Goal: Task Accomplishment & Management: Complete application form

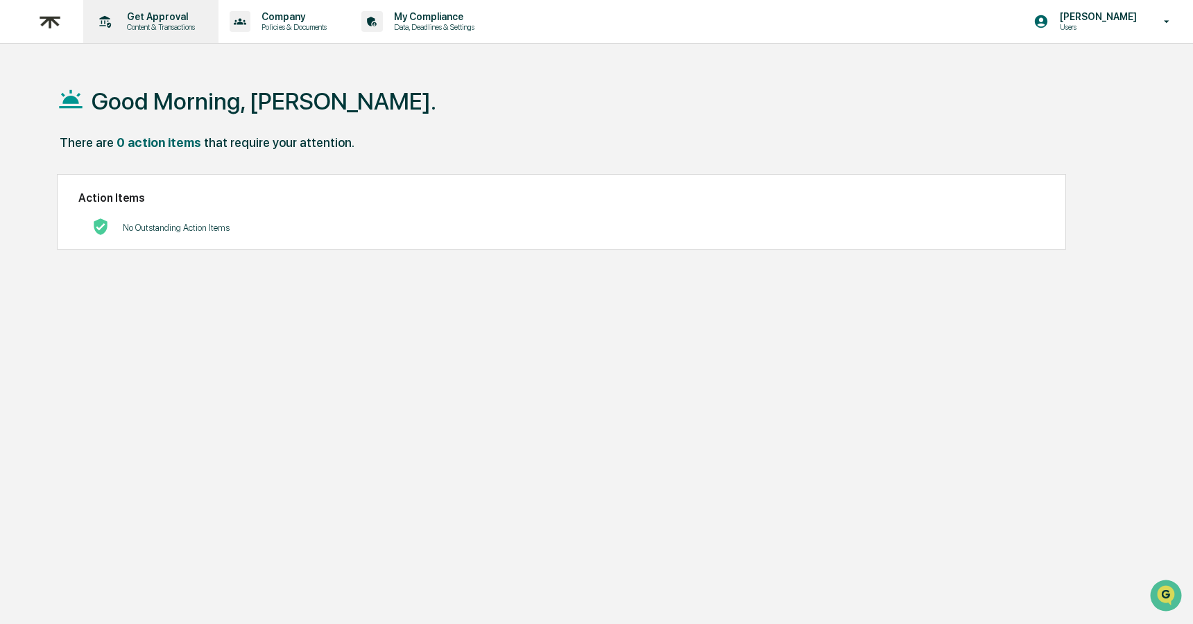
click at [169, 19] on p "Get Approval" at bounding box center [159, 16] width 86 height 11
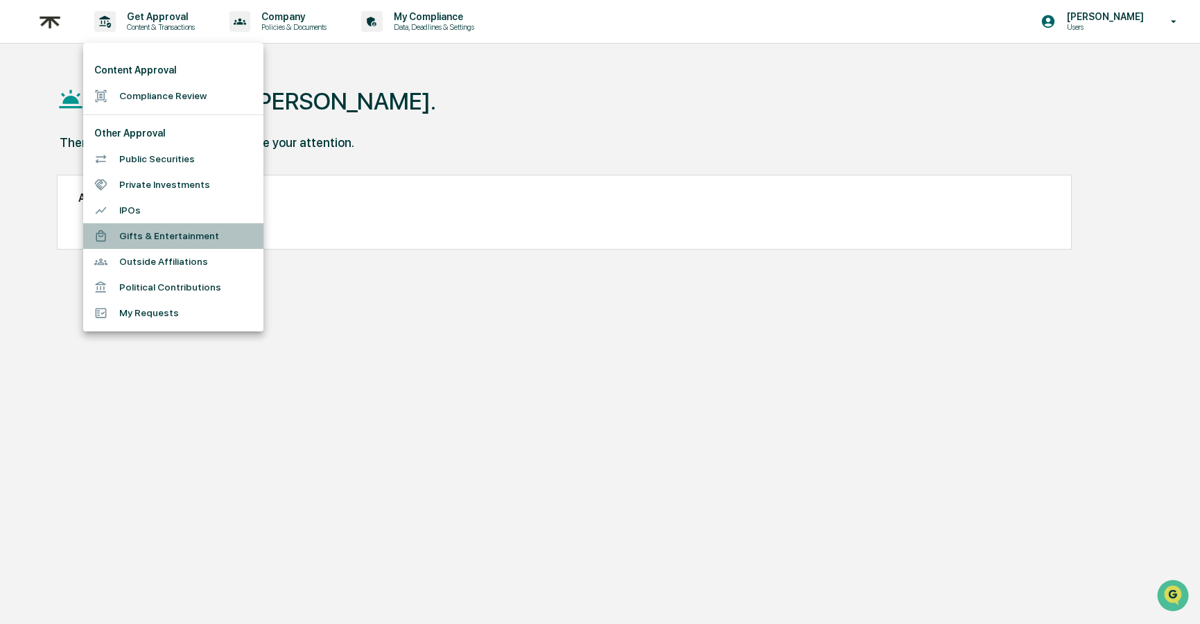
click at [157, 241] on li "Gifts & Entertainment" at bounding box center [173, 236] width 180 height 26
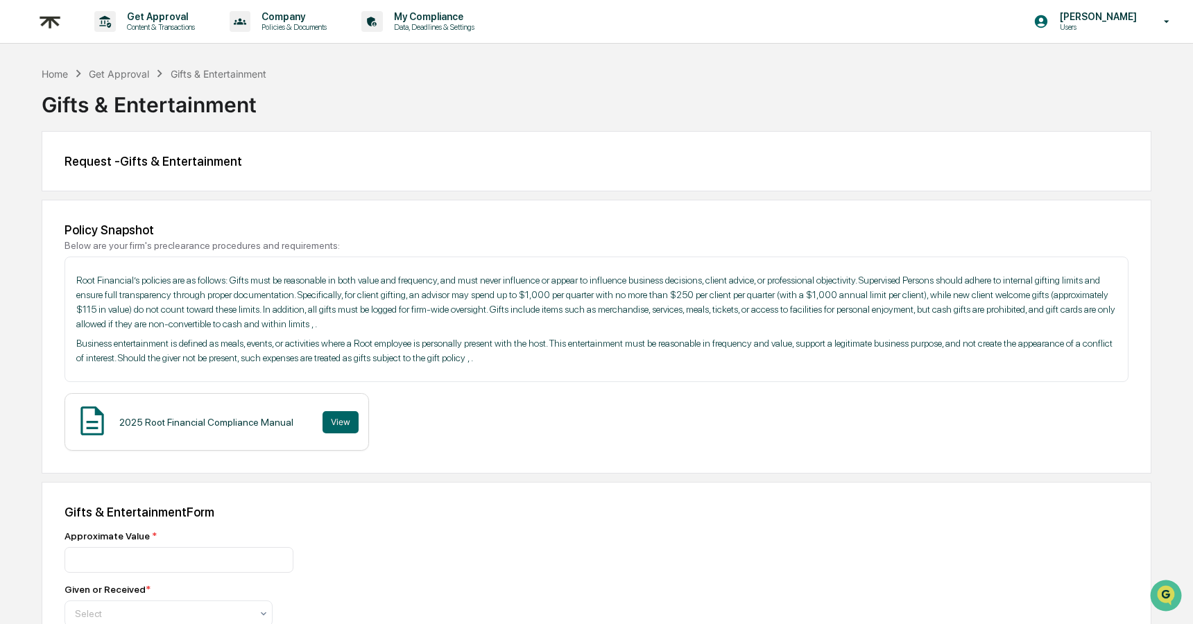
click at [133, 74] on div "Get Approval" at bounding box center [119, 74] width 60 height 12
click at [183, 165] on div "Request - Gifts & Entertainment" at bounding box center [596, 161] width 1064 height 15
click at [782, 79] on div "Home Get Approval Gifts & Entertainment Gifts & Entertainment" at bounding box center [597, 94] width 1110 height 57
drag, startPoint x: 809, startPoint y: 86, endPoint x: 801, endPoint y: 93, distance: 10.8
click at [809, 86] on div "Gifts & Entertainment" at bounding box center [597, 99] width 1110 height 36
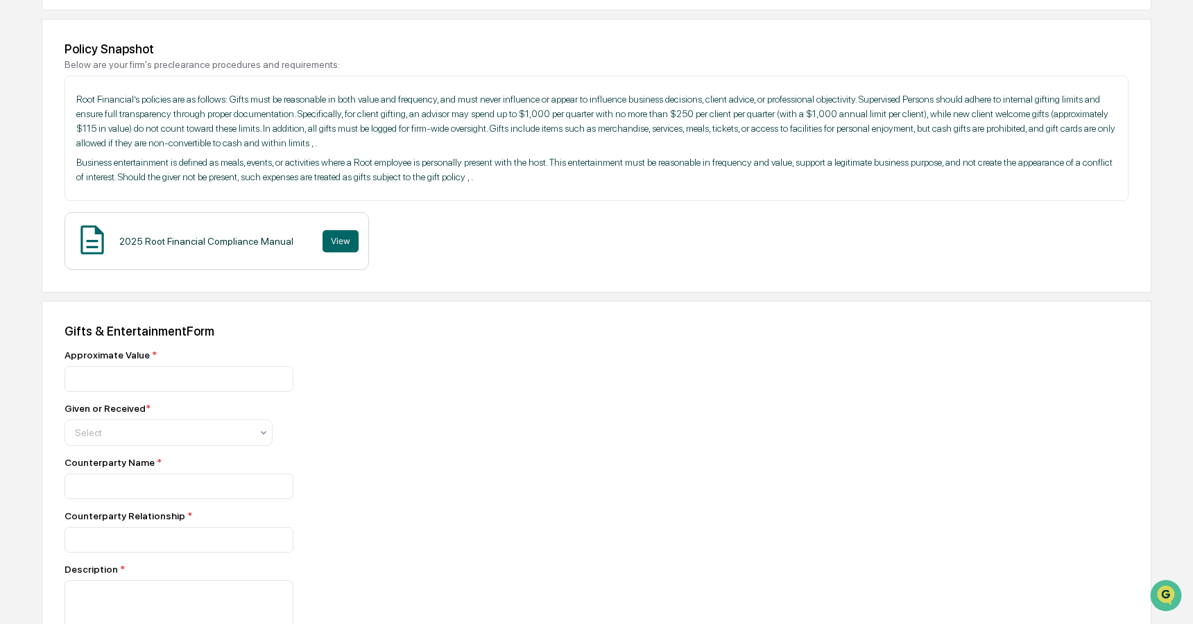
scroll to position [367, 0]
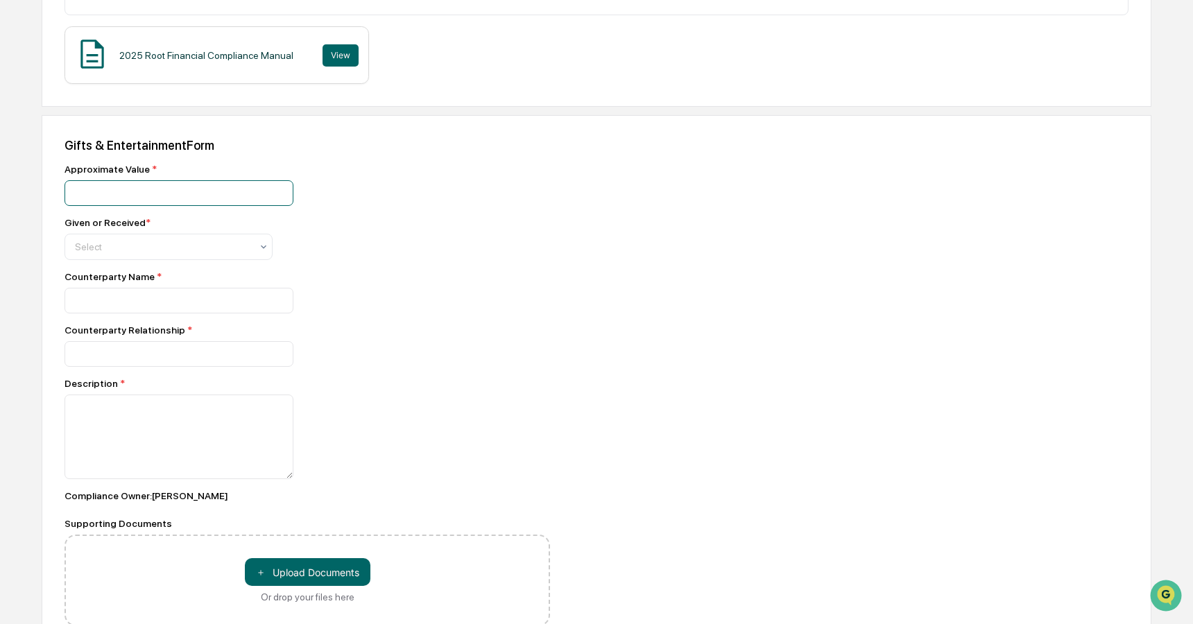
click at [166, 198] on input "number" at bounding box center [178, 193] width 229 height 26
type input "***"
click at [166, 241] on div "Select" at bounding box center [163, 246] width 190 height 19
click at [156, 279] on div "Given" at bounding box center [168, 283] width 207 height 28
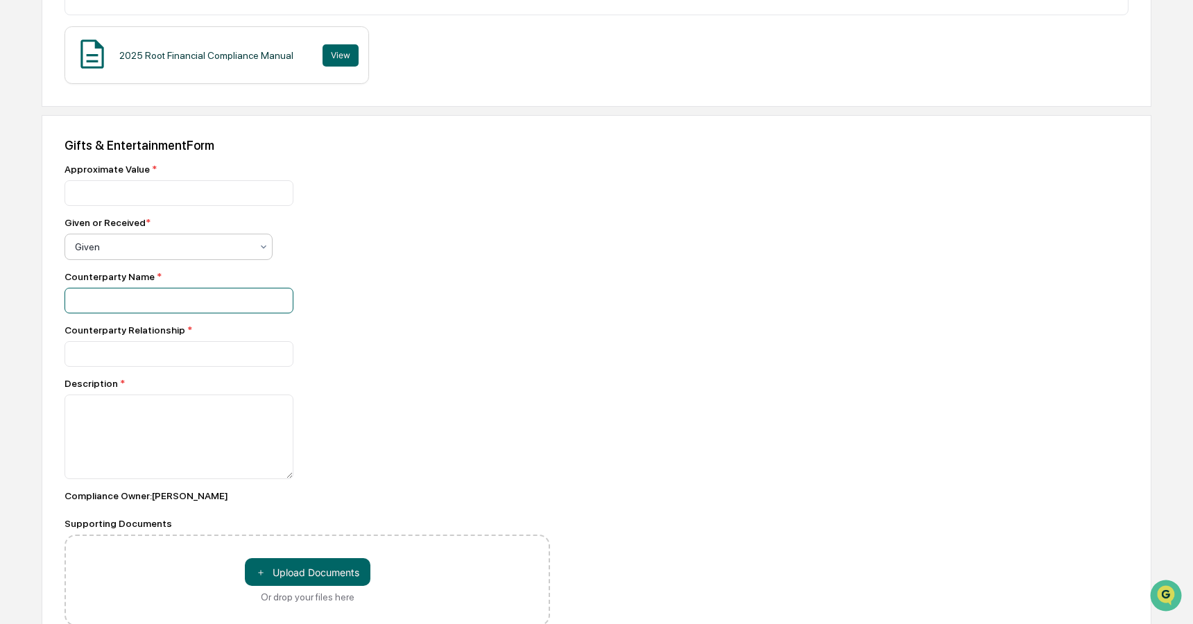
click at [148, 298] on input at bounding box center [178, 301] width 229 height 26
type input "*"
type input "********"
type input "******"
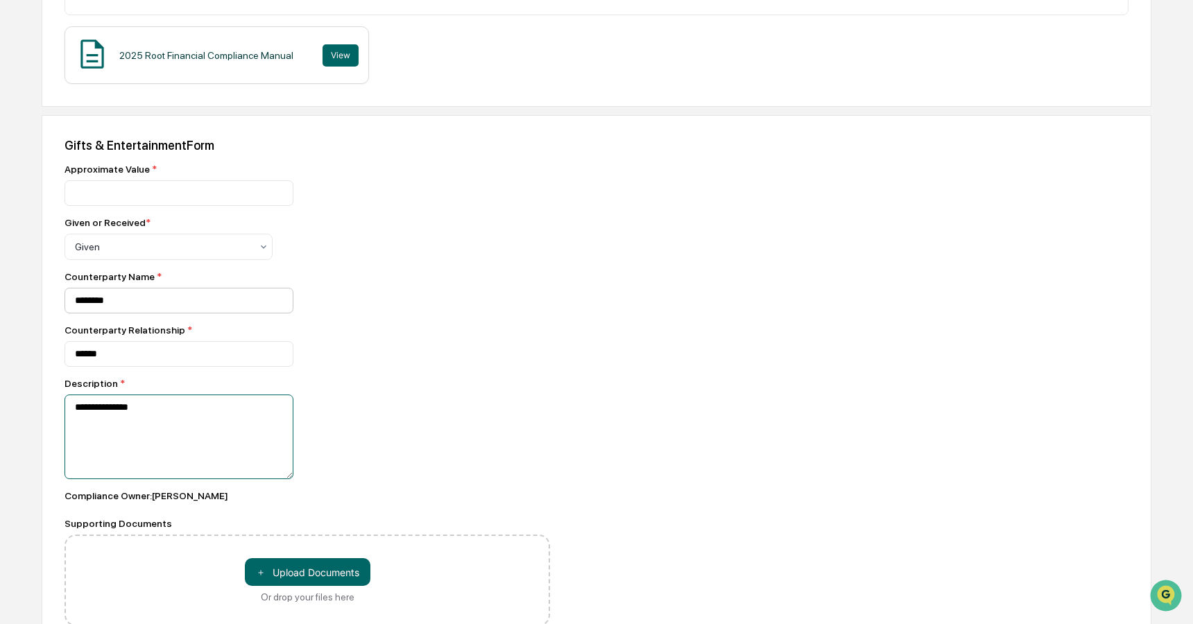
type textarea "**********"
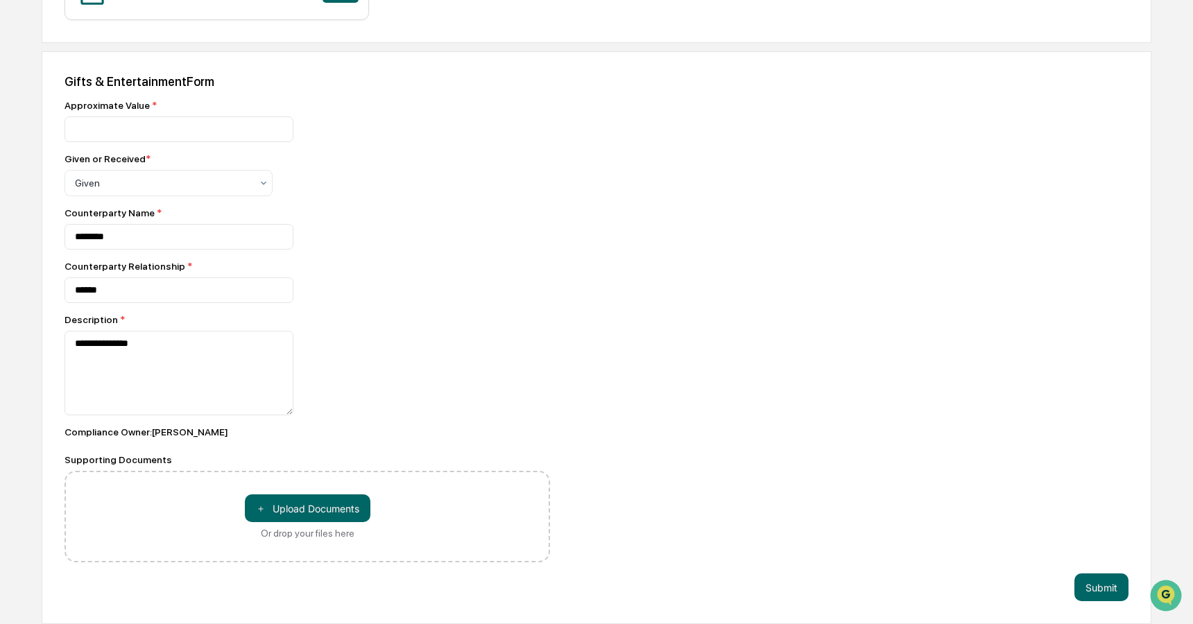
scroll to position [437, 0]
click at [420, 426] on div "Compliance Owner : [PERSON_NAME]" at bounding box center [306, 431] width 485 height 11
click at [349, 496] on button "＋ Upload Documents" at bounding box center [308, 508] width 126 height 28
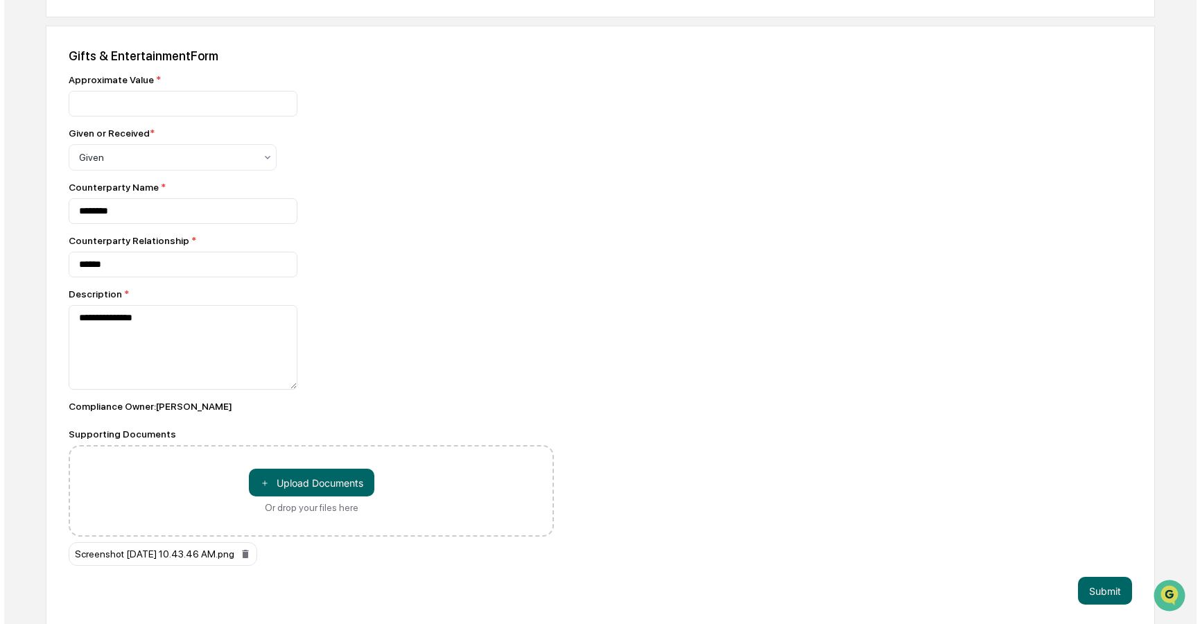
scroll to position [465, 0]
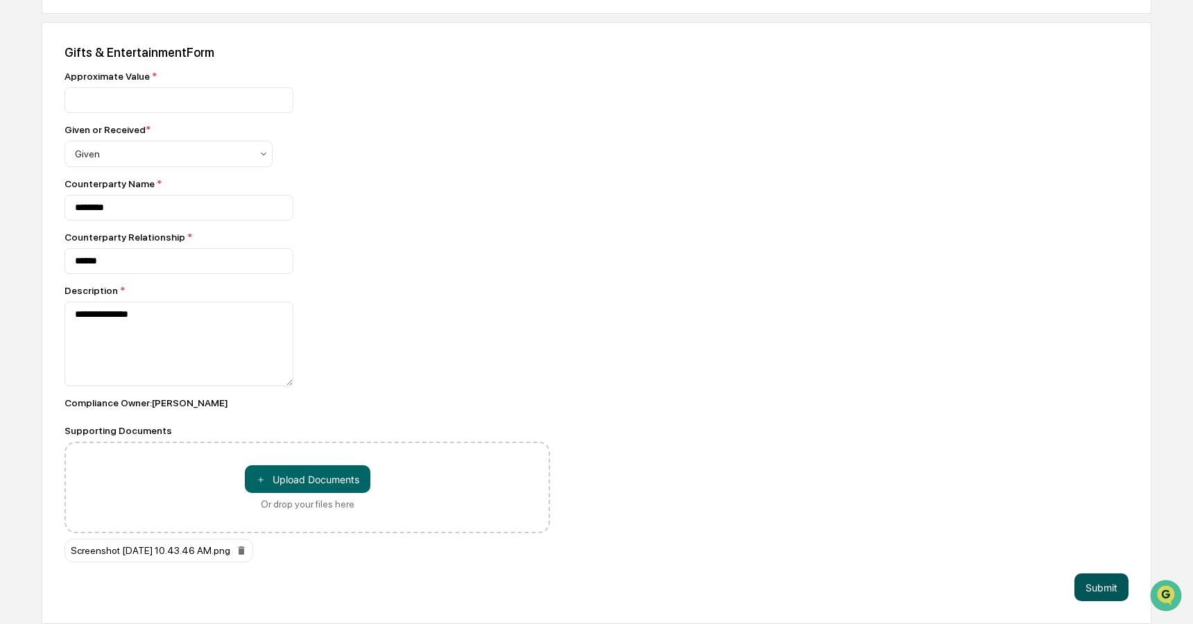
click at [1106, 584] on button "Submit" at bounding box center [1101, 588] width 54 height 28
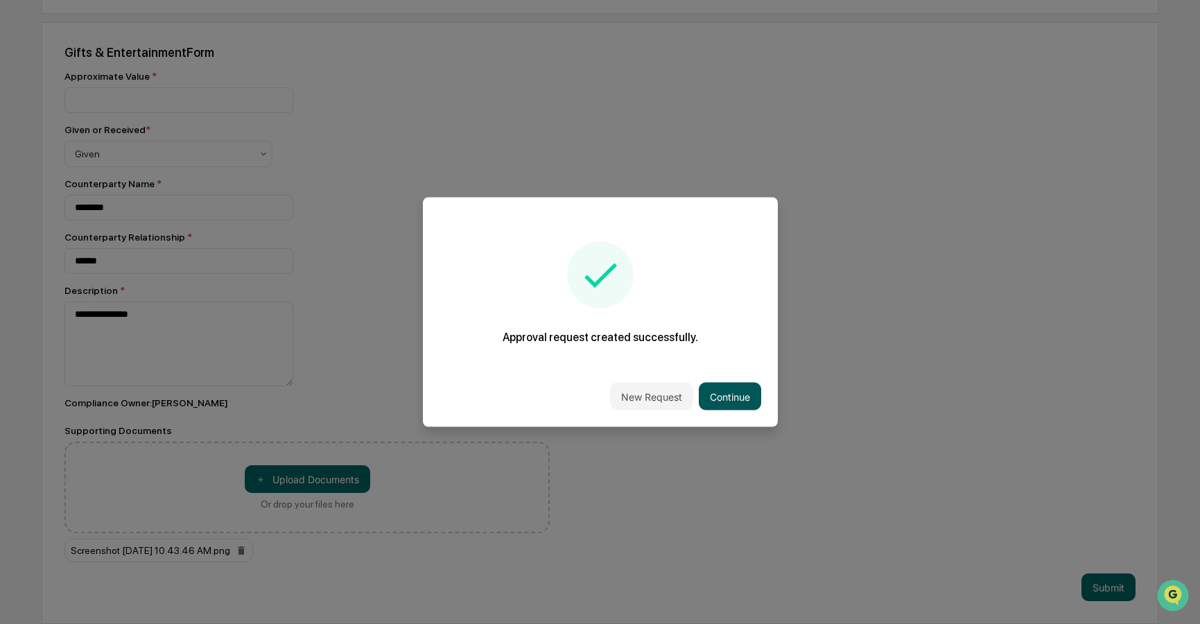
click at [736, 396] on button "Continue" at bounding box center [730, 397] width 62 height 28
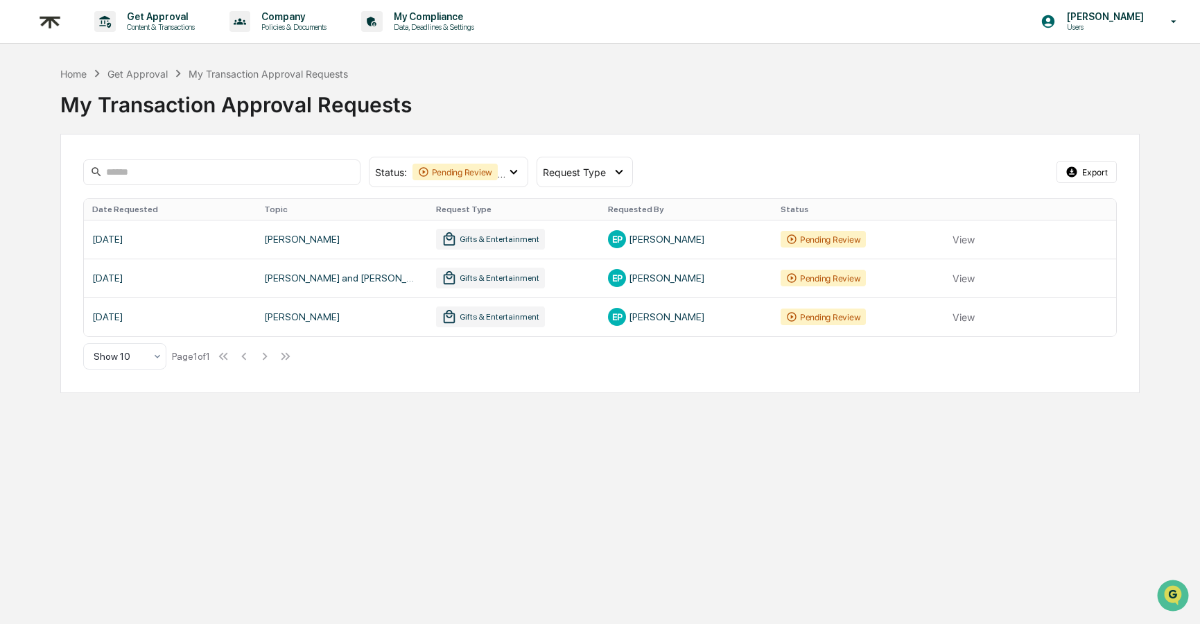
click at [720, 355] on div "Date Requested Topic Request Type Requested By Status [DATE] [PERSON_NAME] Gift…" at bounding box center [600, 284] width 1035 height 172
click at [1037, 80] on div "Home Get Approval My Transaction Approval Requests My Transaction Approval Requ…" at bounding box center [600, 94] width 1080 height 57
click at [1110, 28] on p "Users" at bounding box center [1103, 27] width 95 height 10
click at [1058, 67] on li "Logout" at bounding box center [1092, 71] width 194 height 26
